Goal: Information Seeking & Learning: Learn about a topic

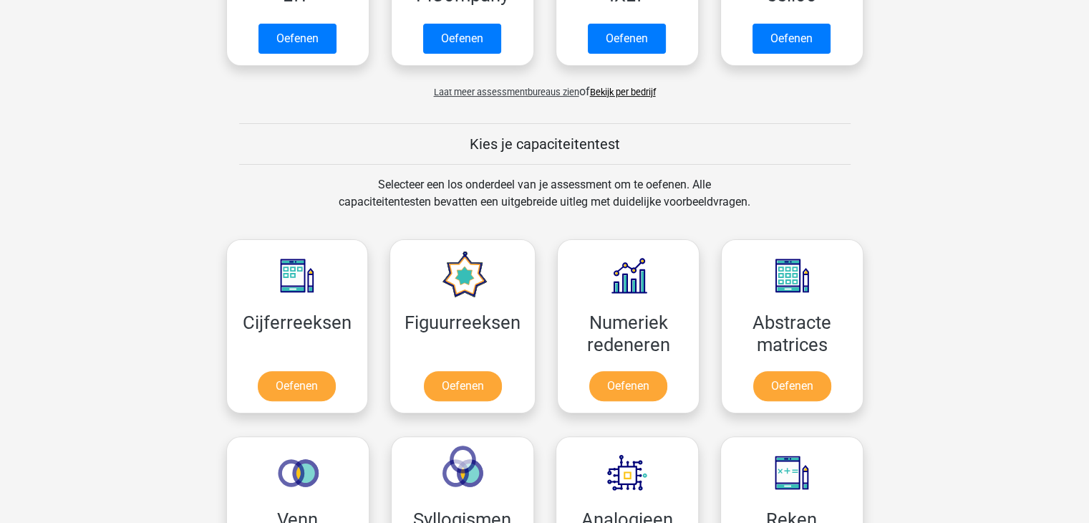
scroll to position [458, 0]
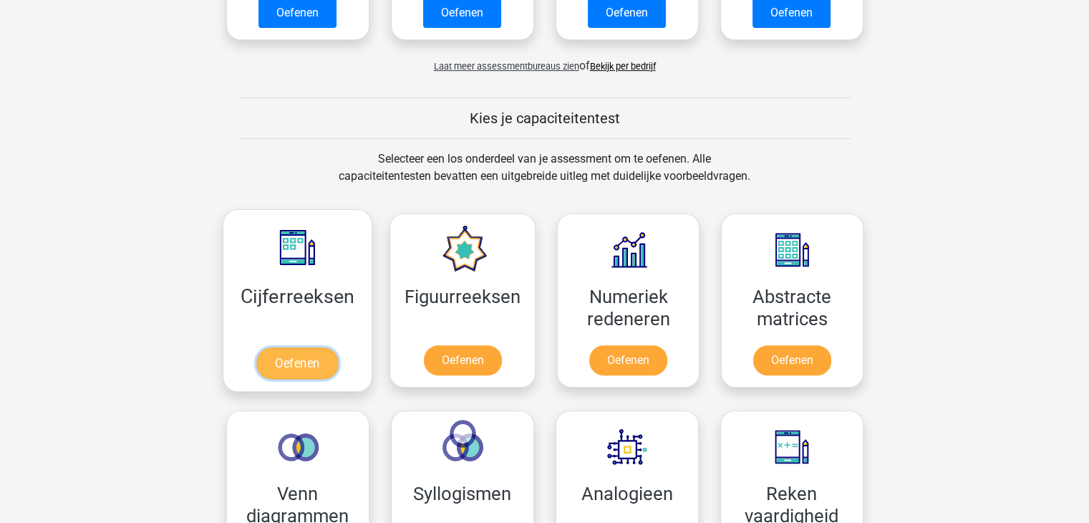
click at [307, 372] on link "Oefenen" at bounding box center [297, 363] width 82 height 32
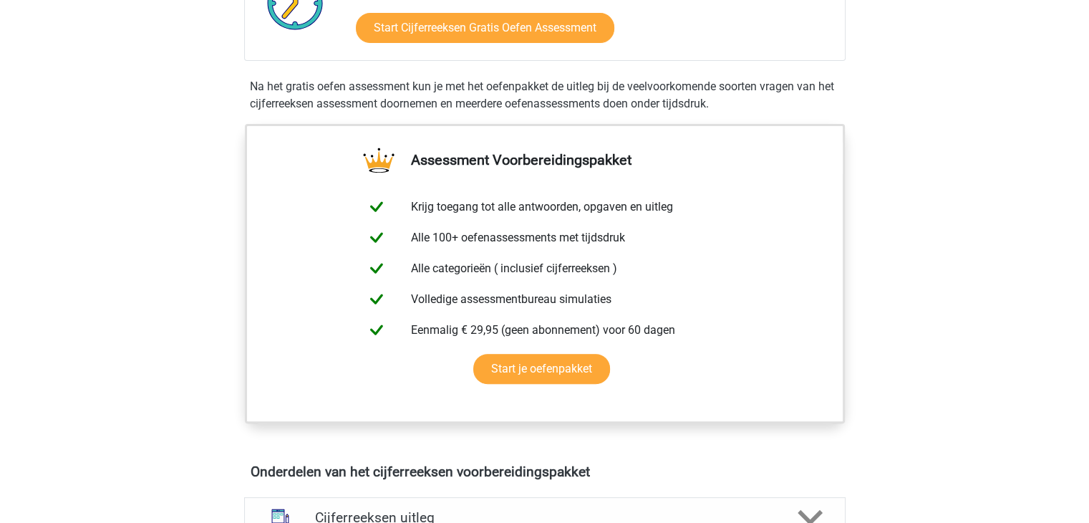
scroll to position [315, 0]
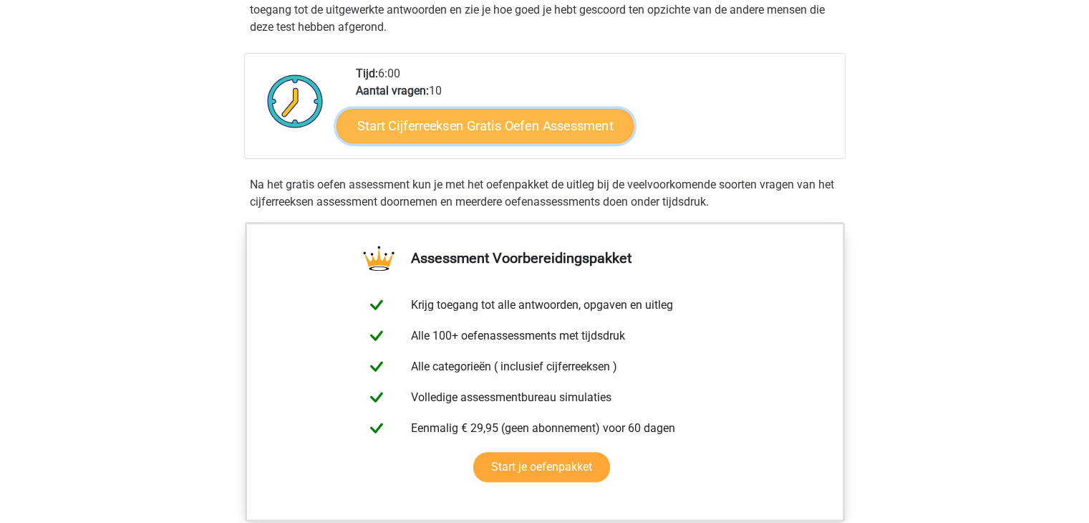
click at [541, 143] on link "Start Cijferreeksen Gratis Oefen Assessment" at bounding box center [485, 125] width 297 height 34
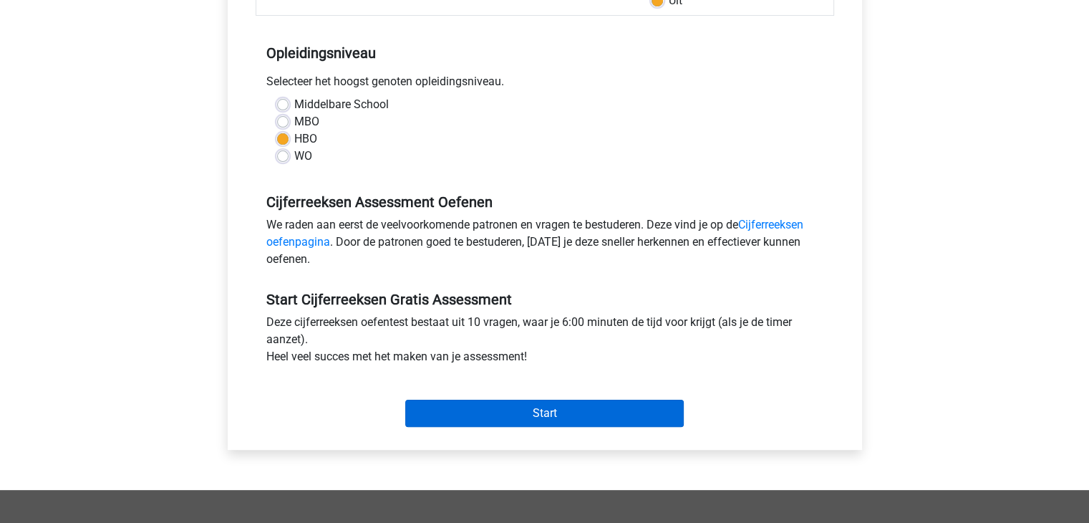
scroll to position [372, 0]
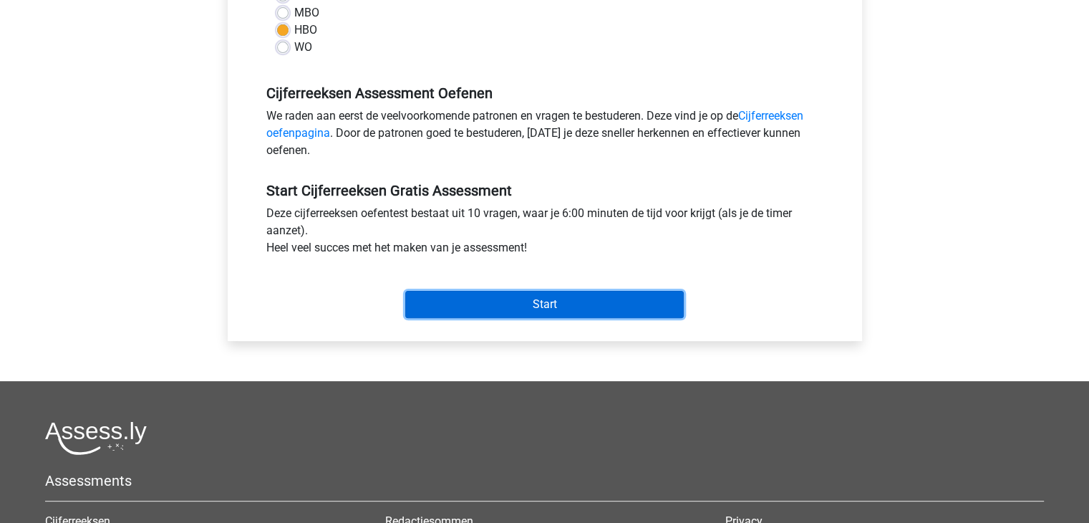
click at [564, 304] on input "Start" at bounding box center [544, 304] width 279 height 27
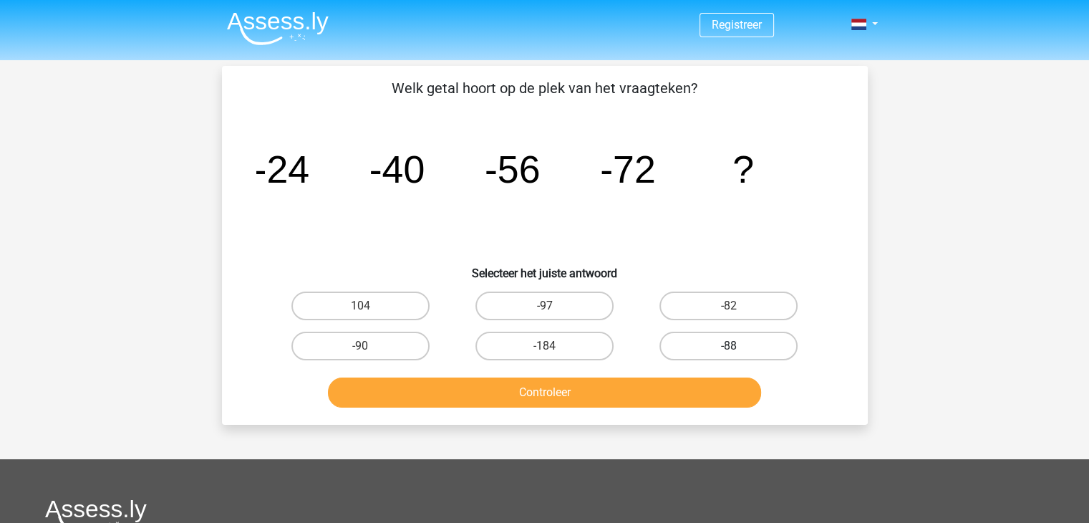
click at [751, 339] on label "-88" at bounding box center [729, 346] width 138 height 29
click at [738, 346] on input "-88" at bounding box center [733, 350] width 9 height 9
radio input "true"
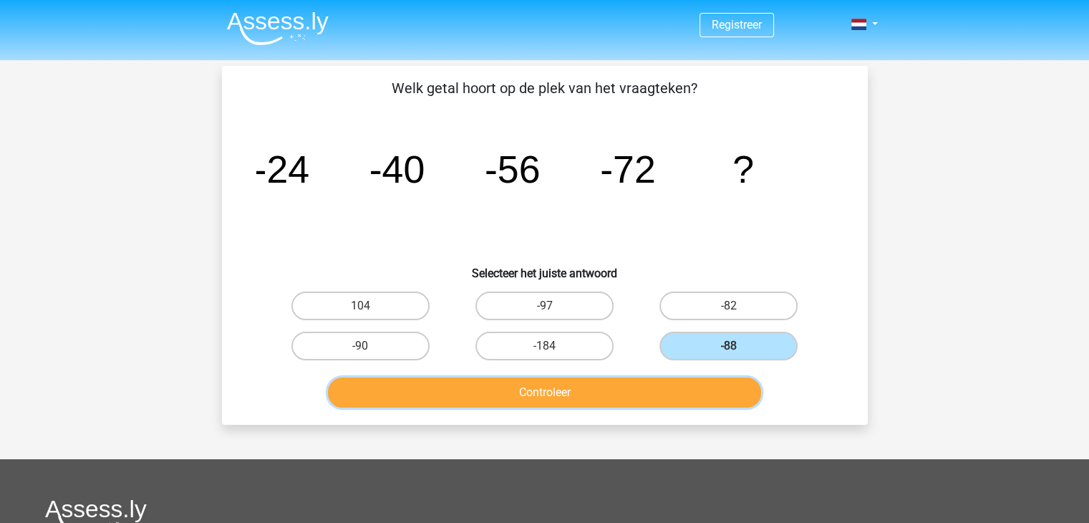
click at [635, 396] on button "Controleer" at bounding box center [544, 392] width 433 height 30
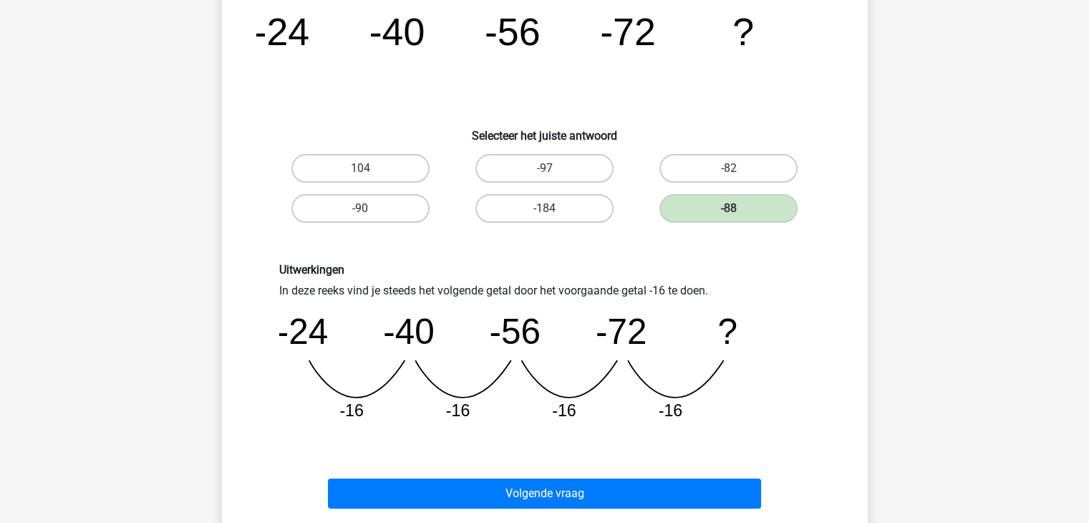
scroll to position [143, 0]
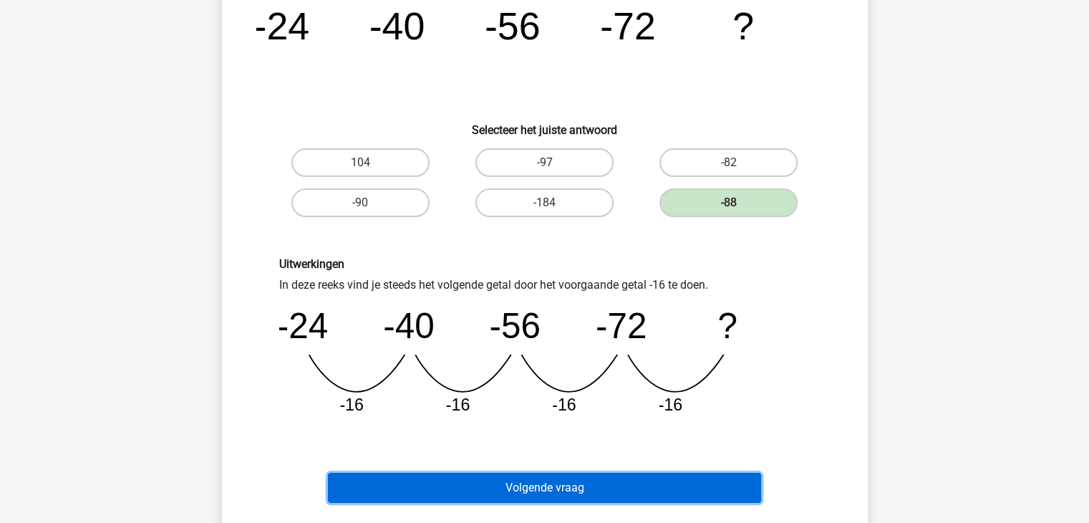
click at [549, 479] on button "Volgende vraag" at bounding box center [544, 488] width 433 height 30
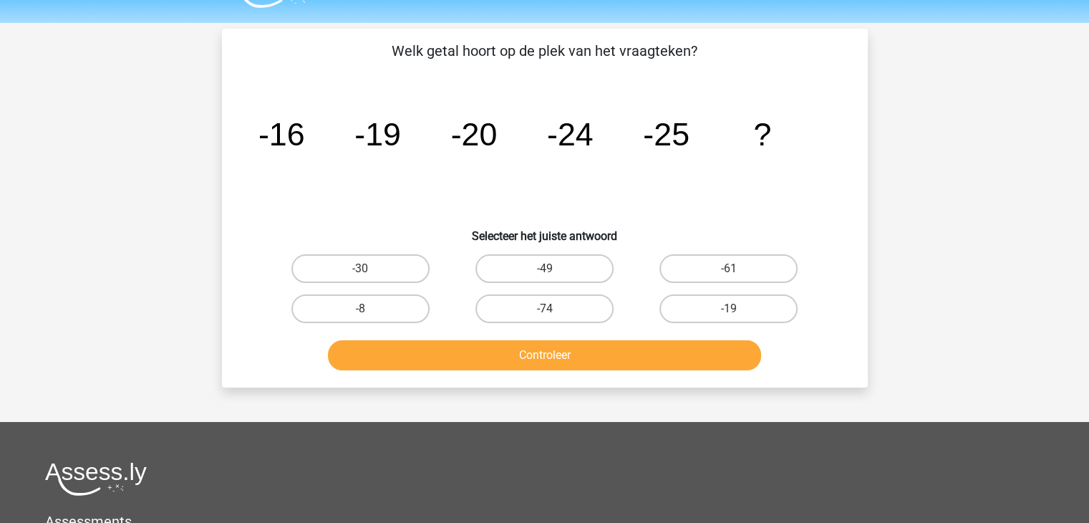
scroll to position [9, 0]
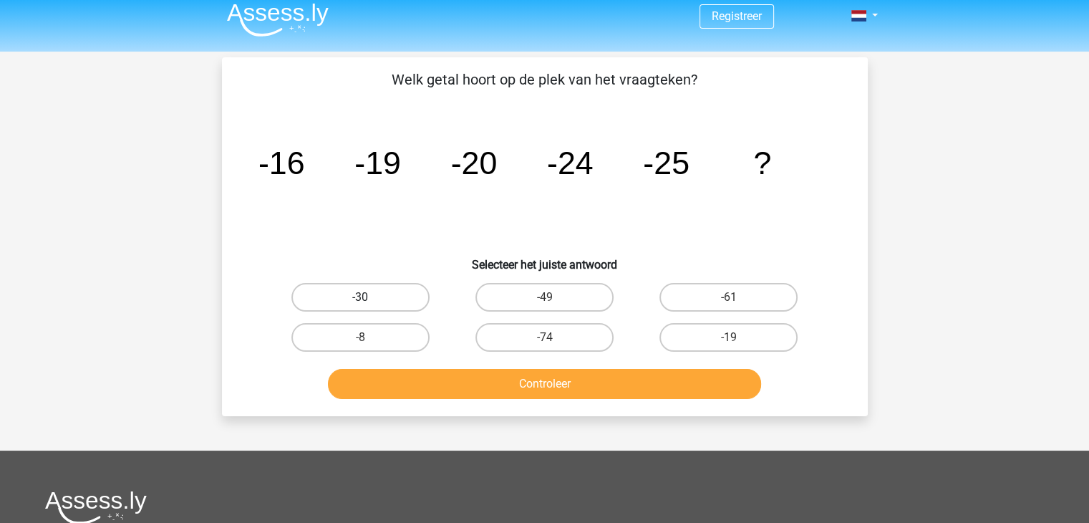
click at [387, 301] on label "-30" at bounding box center [361, 297] width 138 height 29
click at [370, 301] on input "-30" at bounding box center [364, 301] width 9 height 9
radio input "true"
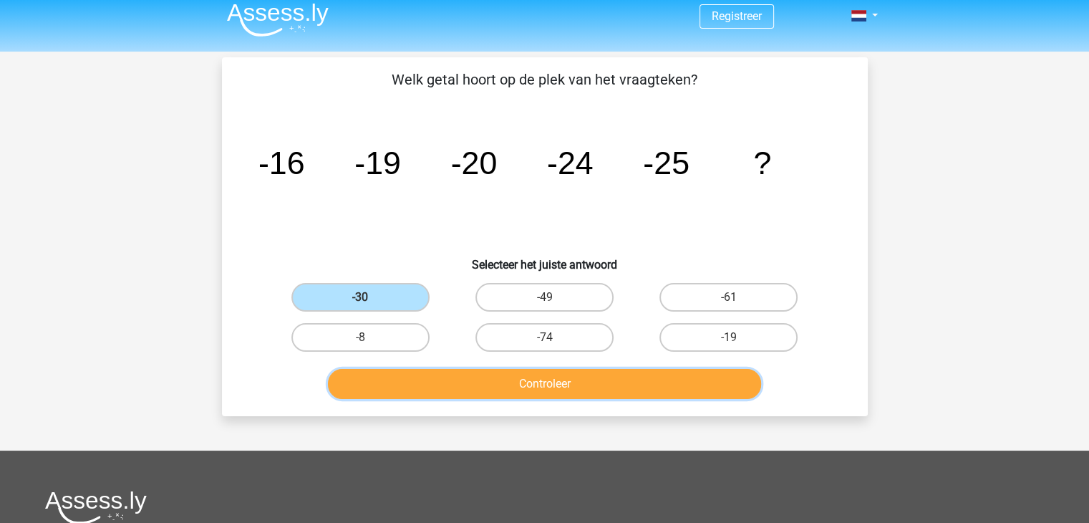
click at [518, 380] on button "Controleer" at bounding box center [544, 384] width 433 height 30
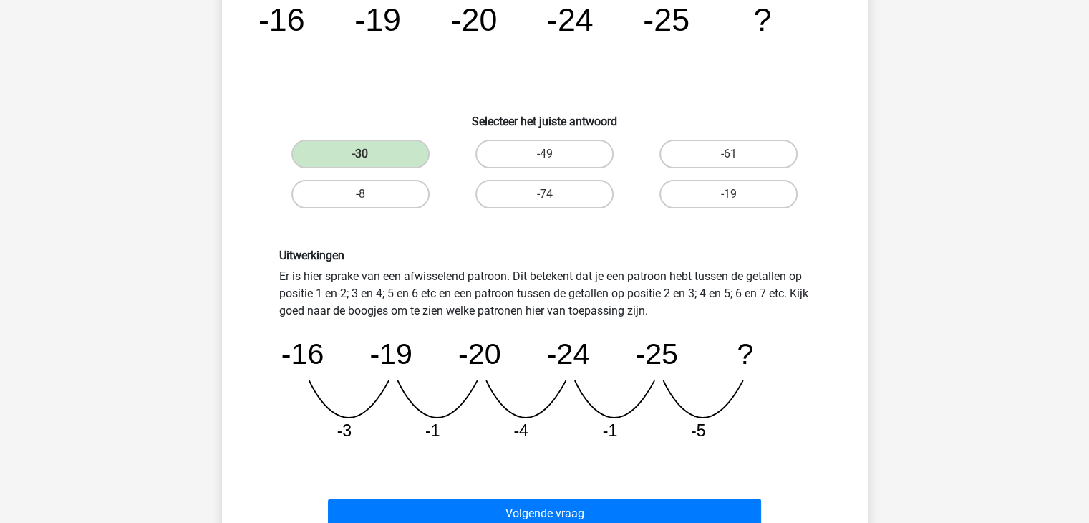
scroll to position [152, 0]
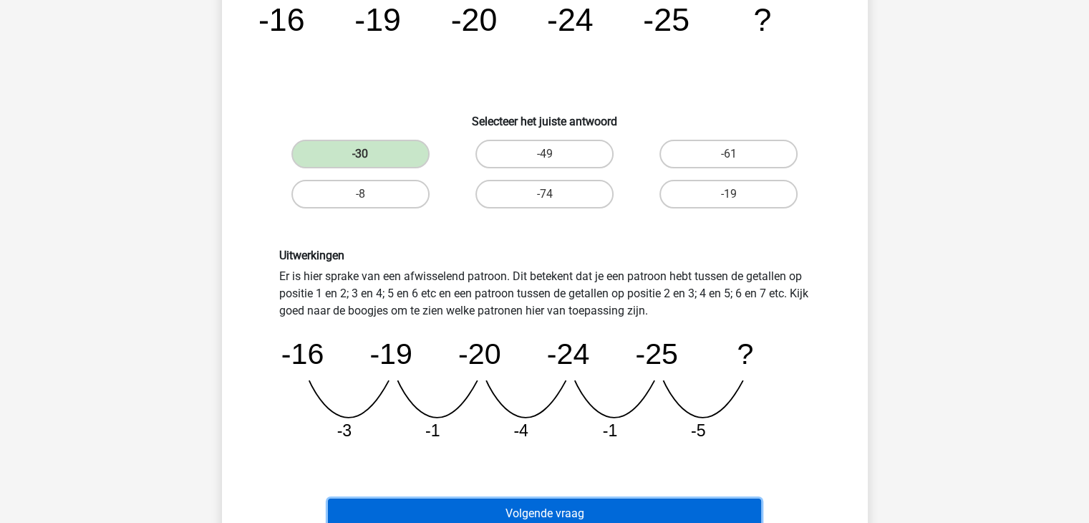
click at [576, 510] on button "Volgende vraag" at bounding box center [544, 514] width 433 height 30
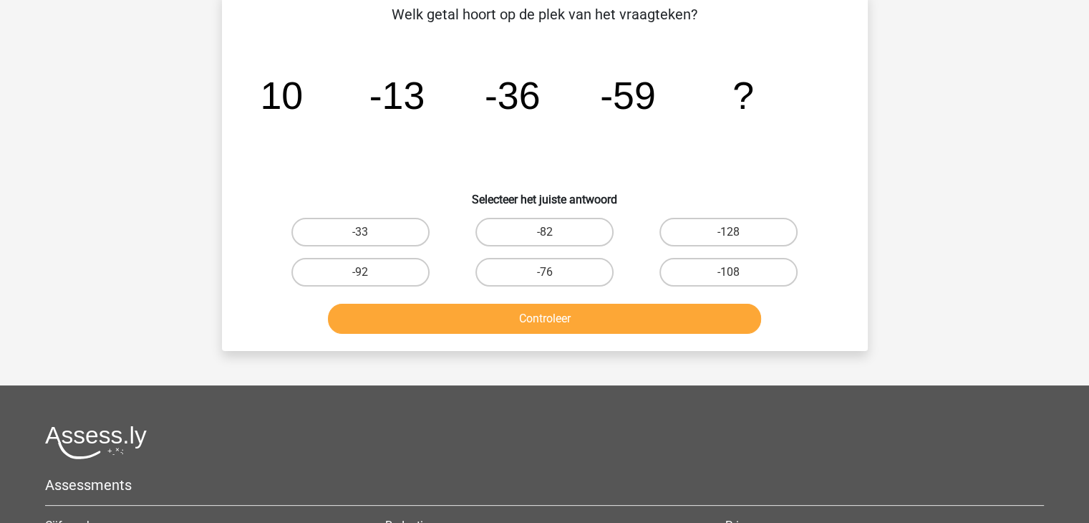
scroll to position [66, 0]
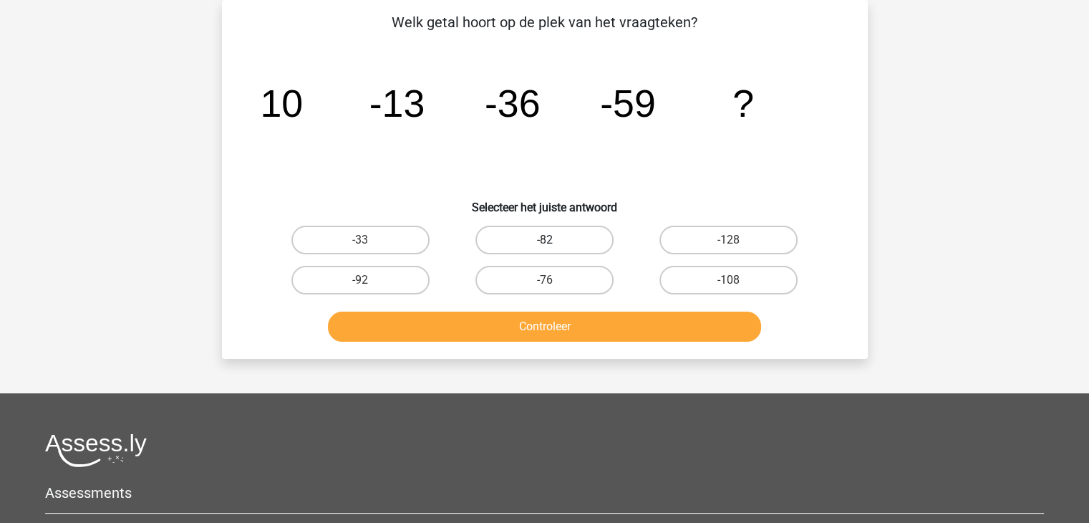
click at [544, 235] on label "-82" at bounding box center [545, 240] width 138 height 29
click at [544, 240] on input "-82" at bounding box center [548, 244] width 9 height 9
radio input "true"
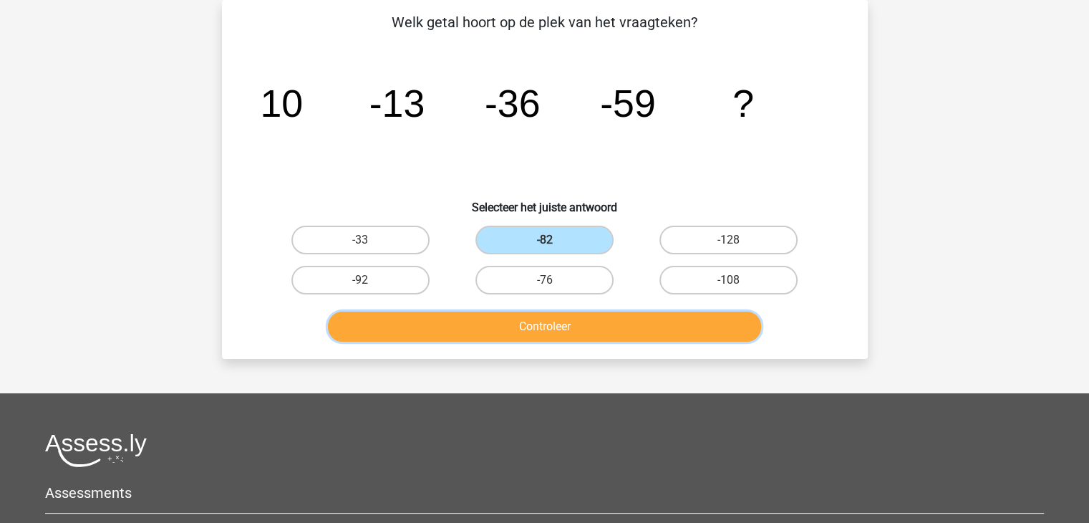
click at [572, 324] on button "Controleer" at bounding box center [544, 327] width 433 height 30
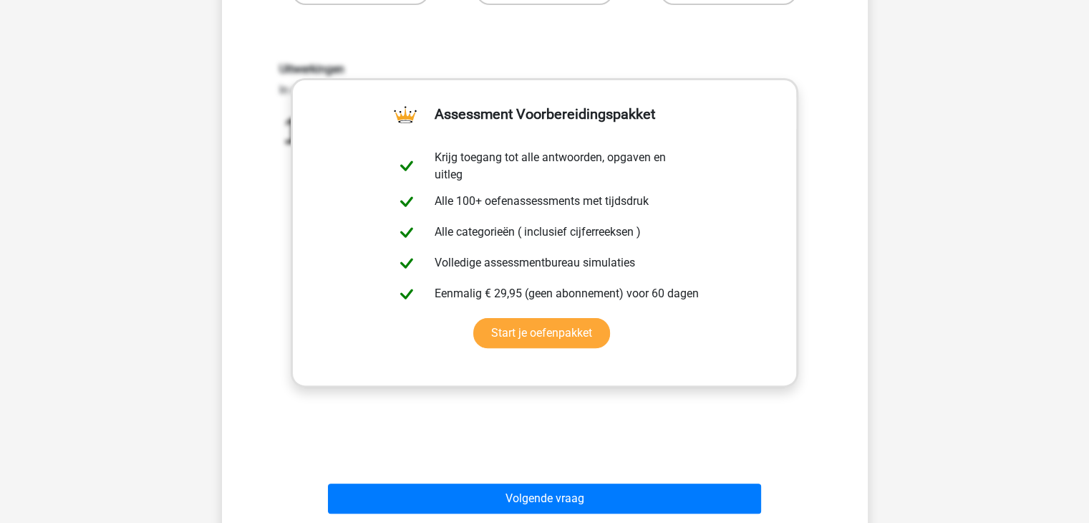
scroll to position [381, 0]
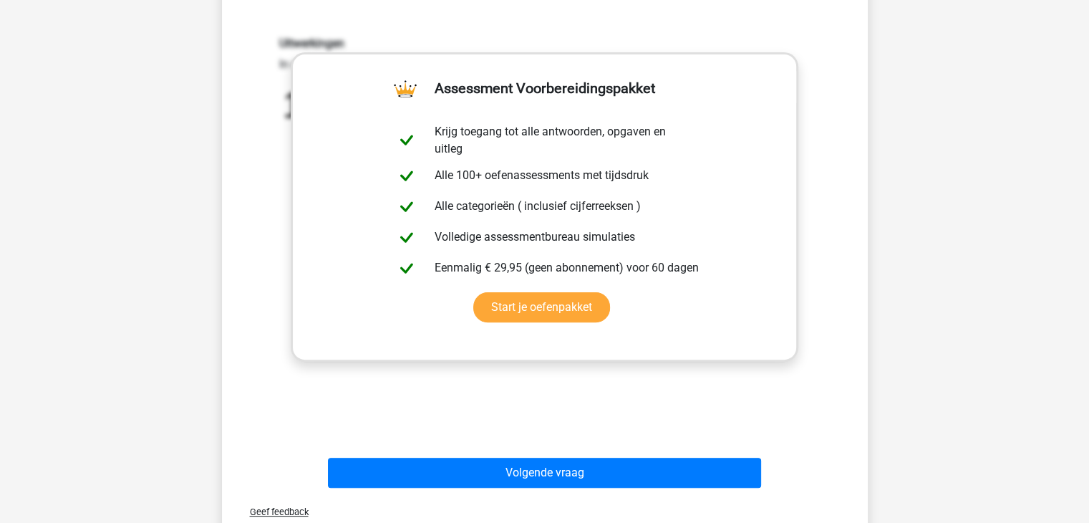
click at [562, 374] on div "Uitwerkingen In deze reeks vind je steeds het volgende getal door het voorgaand…" at bounding box center [545, 224] width 600 height 444
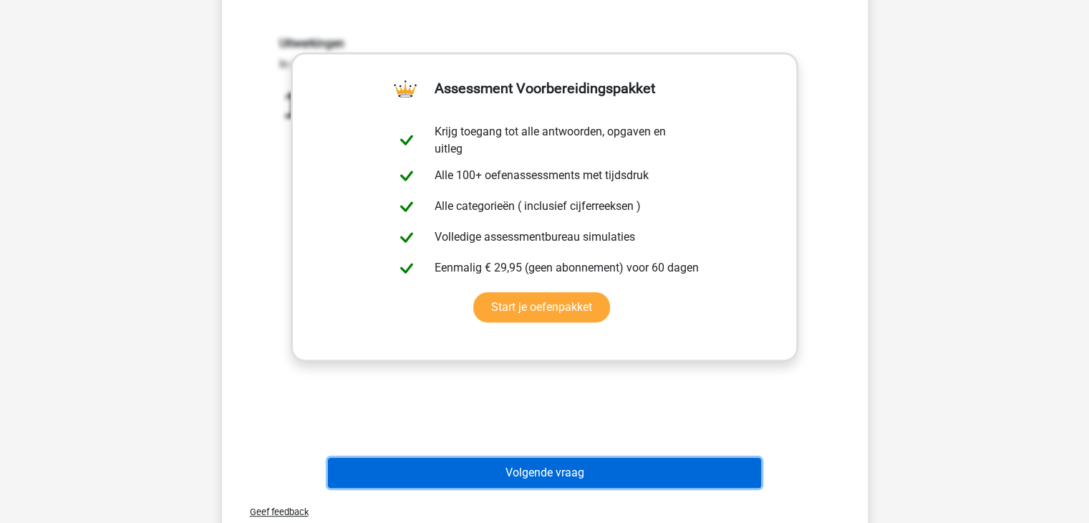
click at [559, 475] on button "Volgende vraag" at bounding box center [544, 473] width 433 height 30
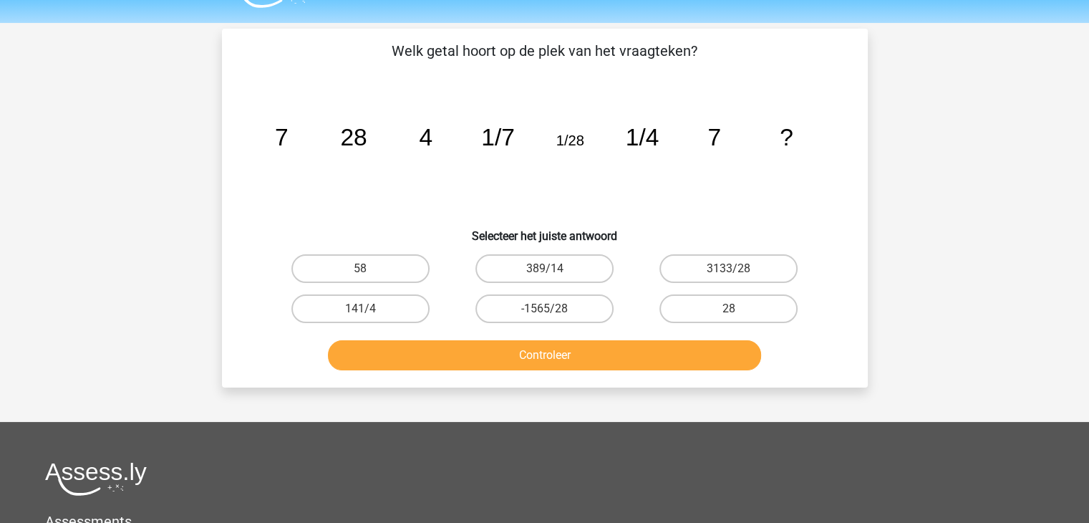
scroll to position [0, 0]
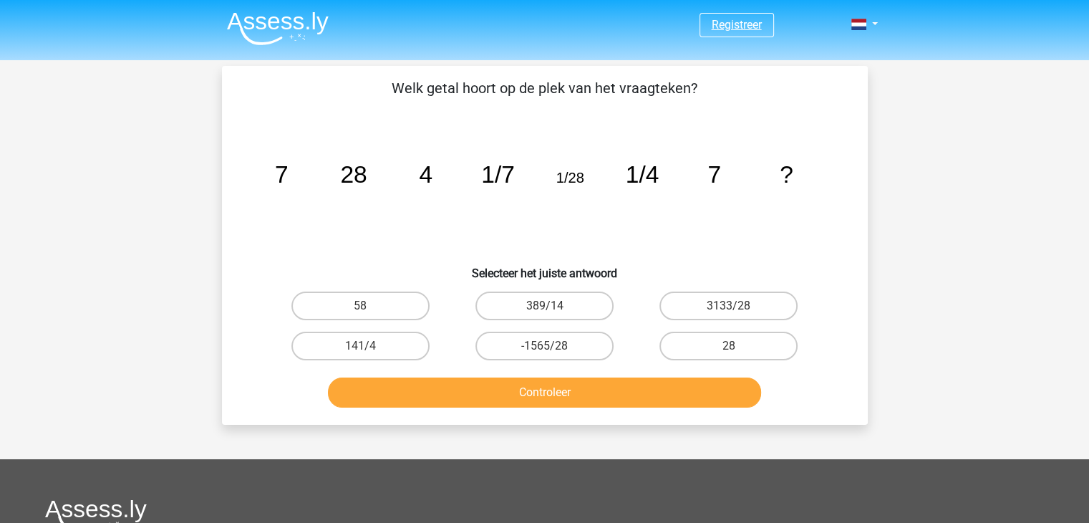
click at [742, 27] on link "Registreer" at bounding box center [737, 25] width 50 height 14
